Goal: Task Accomplishment & Management: Complete application form

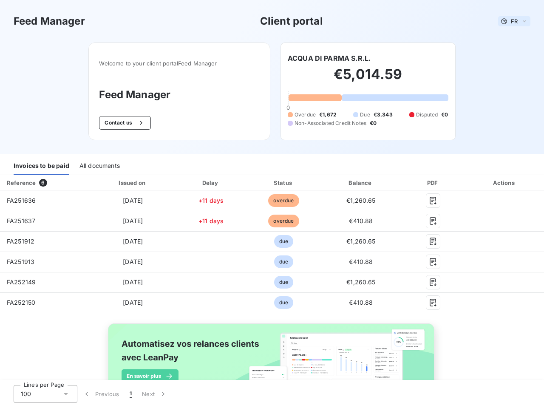
click at [511, 21] on span "FR" at bounding box center [514, 21] width 7 height 7
click at [120, 123] on button "Contact us" at bounding box center [124, 123] width 51 height 14
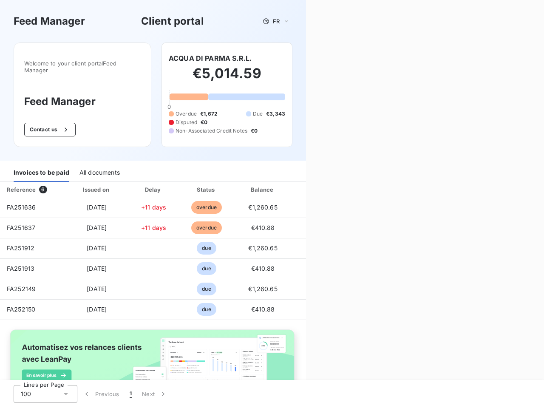
click at [325, 58] on div "Contact us Fill out the form below, and a member of our team will get back to y…" at bounding box center [425, 204] width 238 height 408
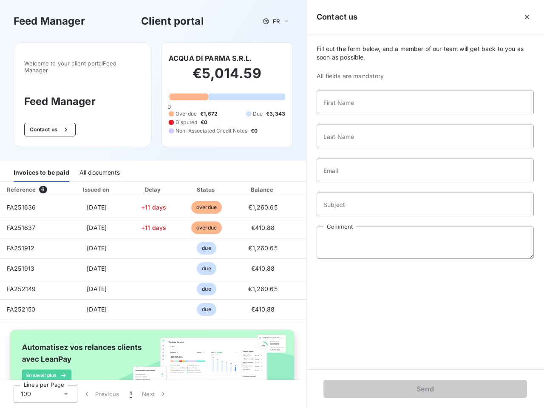
click at [41, 166] on div "Invoices to be paid" at bounding box center [42, 173] width 56 height 18
click at [99, 166] on div "All documents" at bounding box center [99, 173] width 40 height 18
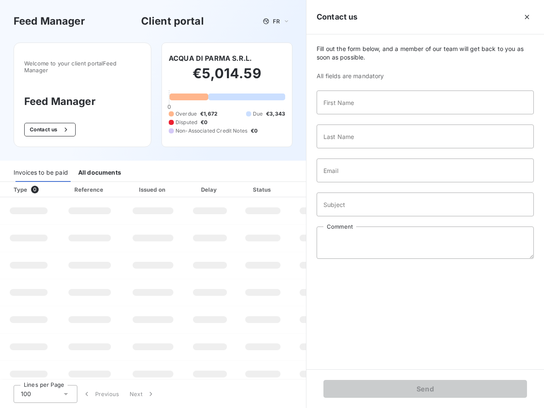
click at [44, 183] on th "Type 0" at bounding box center [28, 189] width 57 height 15
click at [131, 183] on th "Issued on" at bounding box center [153, 189] width 62 height 15
click at [208, 183] on th "Delay" at bounding box center [210, 189] width 52 height 15
click at [280, 183] on th "Status" at bounding box center [263, 189] width 54 height 15
click at [356, 183] on div "Fill out the form below, and a member of our team will get back to you as soon …" at bounding box center [425, 201] width 238 height 335
